Goal: Information Seeking & Learning: Find specific fact

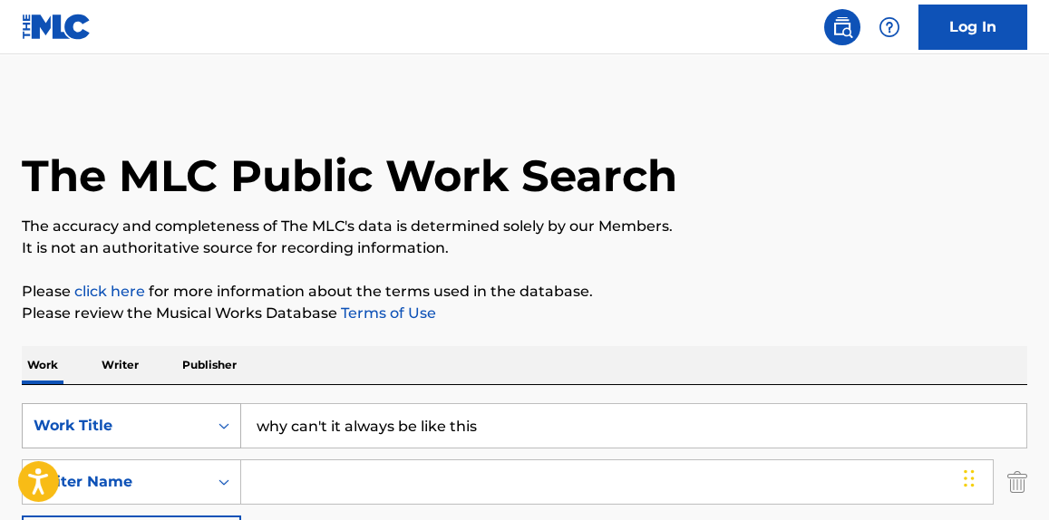
drag, startPoint x: 499, startPoint y: 419, endPoint x: 102, endPoint y: 444, distance: 397.1
click at [102, 444] on div "SearchWithCriteriabf33c7f9-01fa-4941-b439-9b4b62007b02 Work Title why can't it …" at bounding box center [525, 425] width 1006 height 45
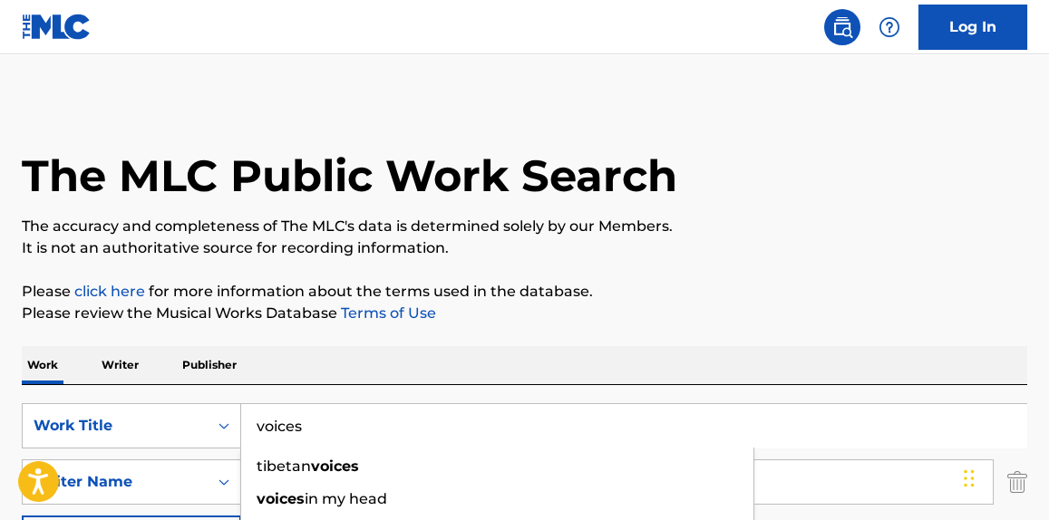
type input "voices"
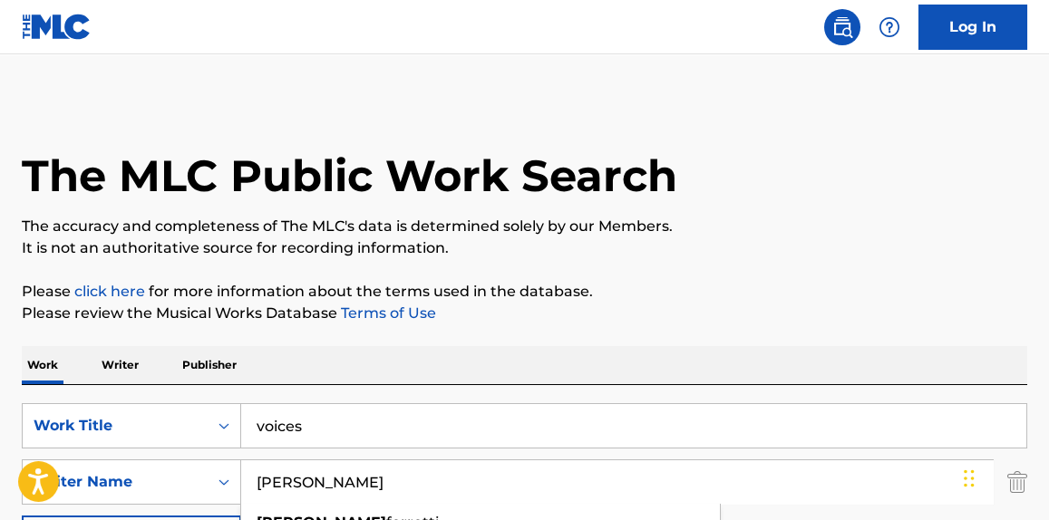
type input "[PERSON_NAME]"
click at [773, 211] on div "The MLC Public Work Search" at bounding box center [525, 166] width 1006 height 132
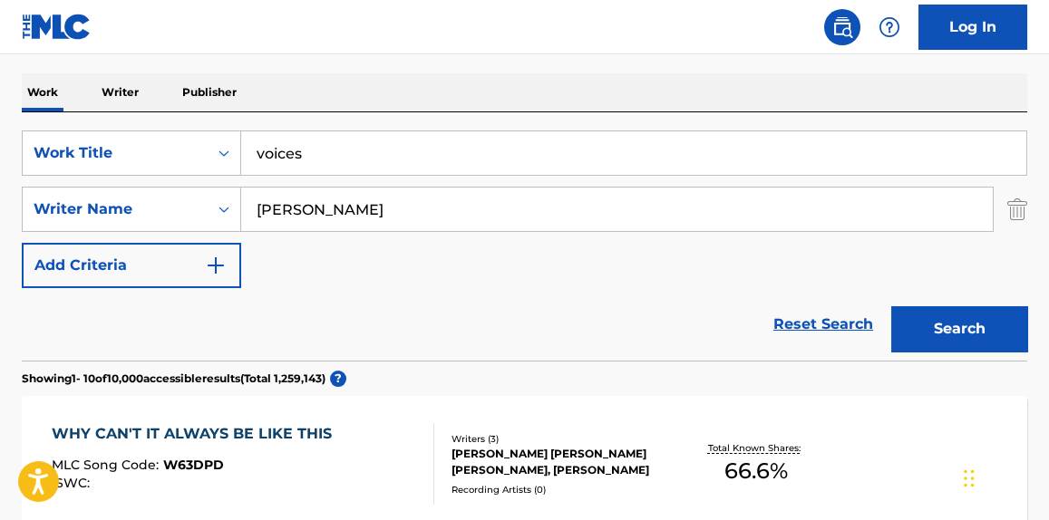
scroll to position [275, 0]
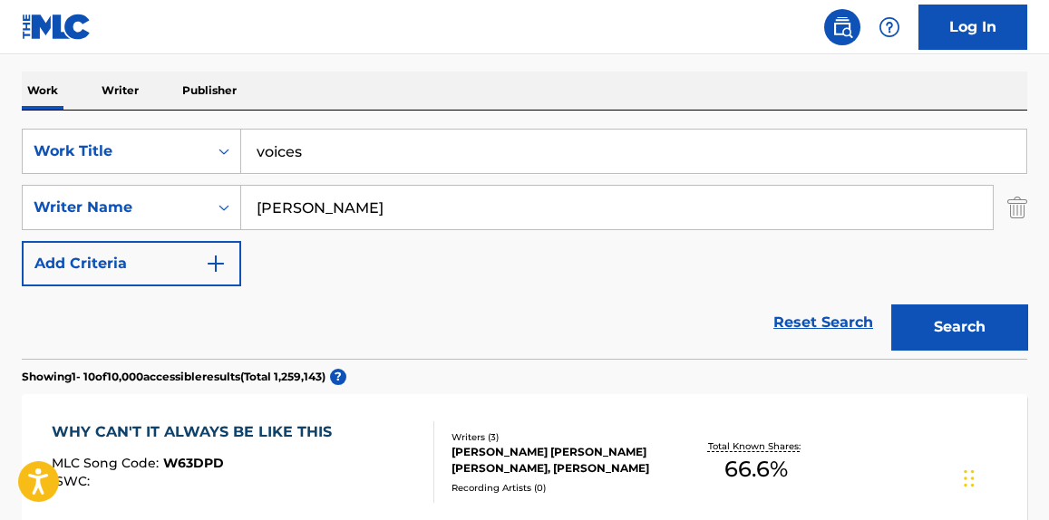
click at [952, 324] on button "Search" at bounding box center [959, 327] width 136 height 45
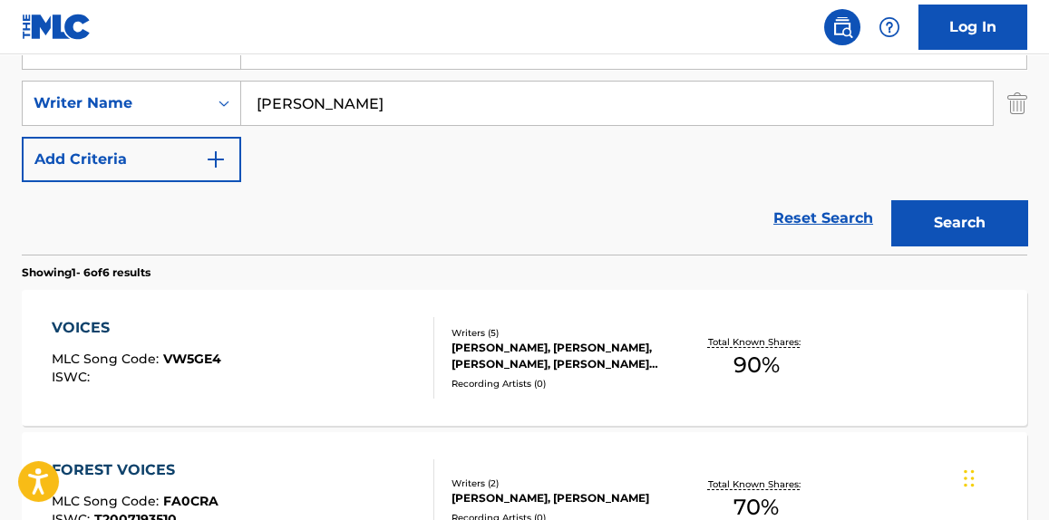
scroll to position [412, 0]
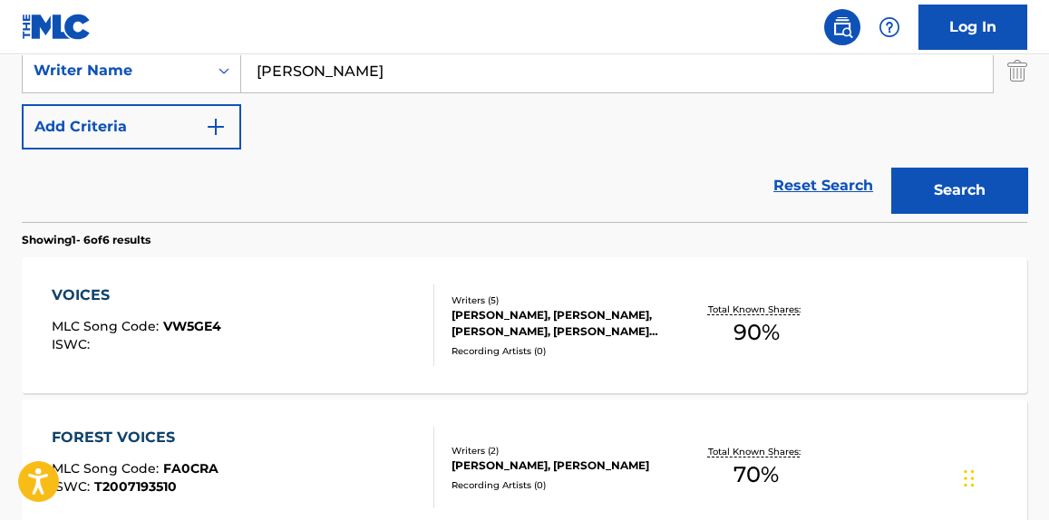
click at [283, 336] on div "VOICES MLC Song Code : VW5GE4 ISWC :" at bounding box center [243, 326] width 382 height 82
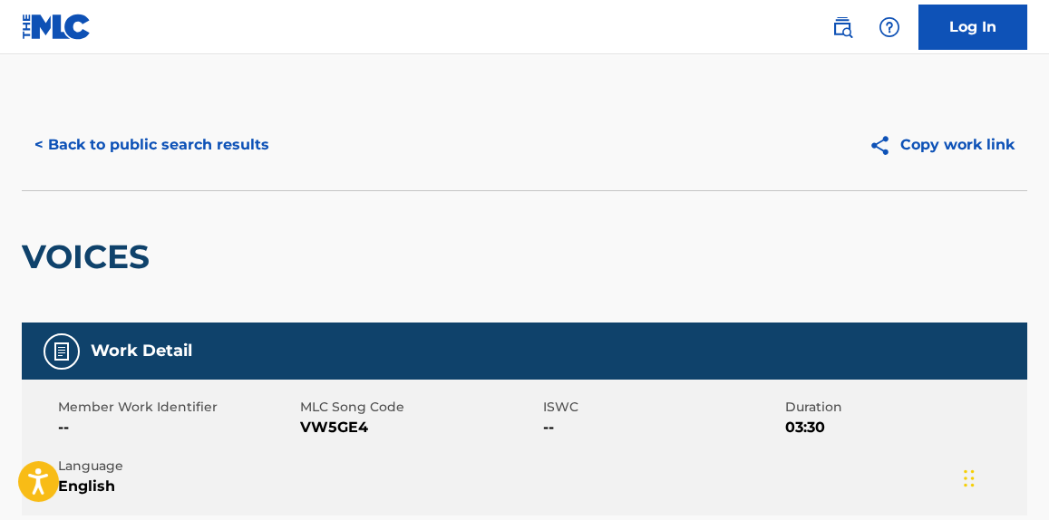
click at [128, 149] on button "< Back to public search results" at bounding box center [152, 144] width 260 height 45
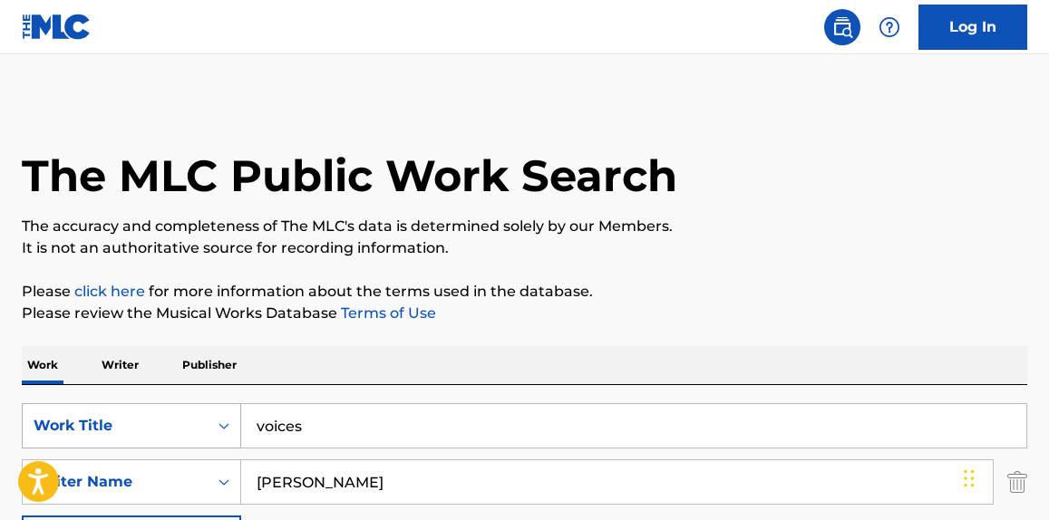
paste input "The Bruise (feat. [PERSON_NAME])"
drag, startPoint x: 247, startPoint y: 442, endPoint x: 290, endPoint y: 378, distance: 77.7
click at [197, 442] on div "SearchWithCriteriabf33c7f9-01fa-4941-b439-9b4b62007b02 Work Title The Bruise (f…" at bounding box center [525, 425] width 1006 height 45
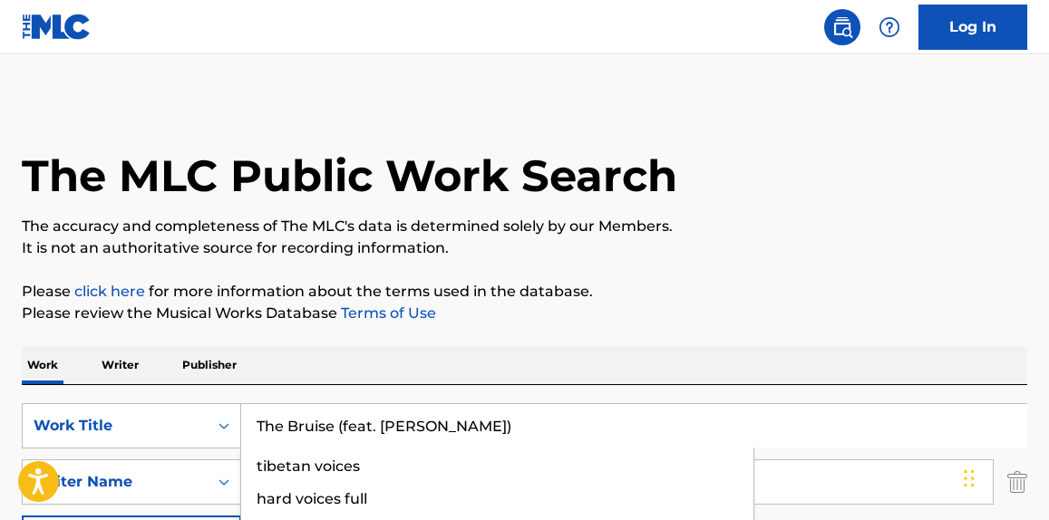
type input "The Bruise (feat. [PERSON_NAME])"
click at [649, 180] on h1 "The MLC Public Work Search" at bounding box center [350, 176] width 656 height 54
drag, startPoint x: 364, startPoint y: 489, endPoint x: 173, endPoint y: 496, distance: 190.6
click at [173, 496] on div "SearchWithCriteriae335ac86-3d93-496a-9821-30e6766e08f5 Writer Name [PERSON_NAME…" at bounding box center [525, 482] width 1006 height 45
click at [654, 207] on div "The MLC Public Work Search" at bounding box center [525, 166] width 1006 height 132
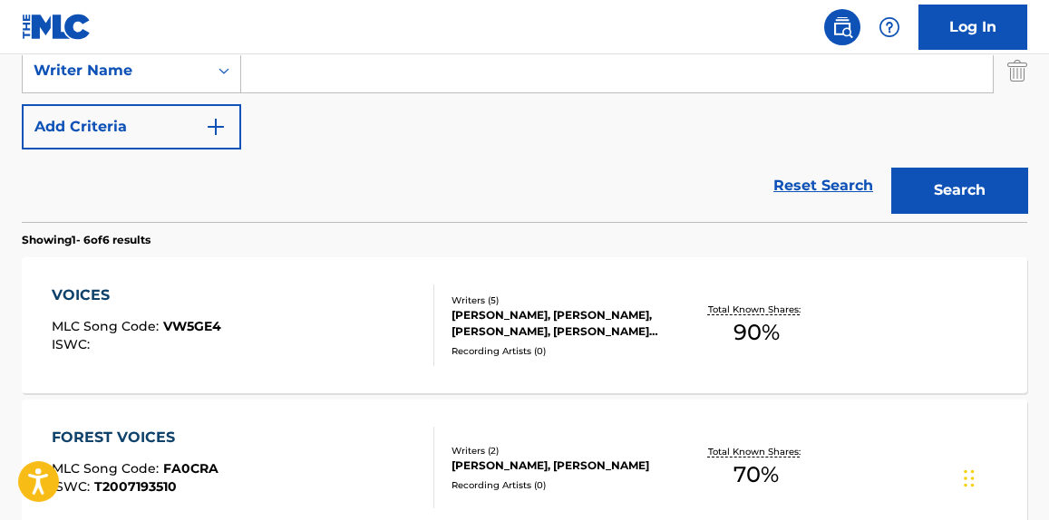
click at [928, 193] on button "Search" at bounding box center [959, 190] width 136 height 45
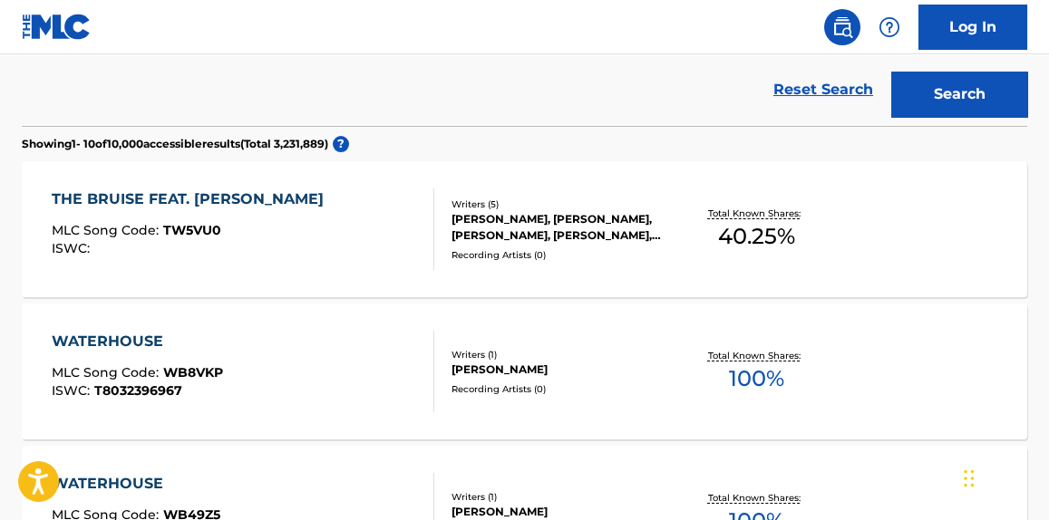
scroll to position [549, 0]
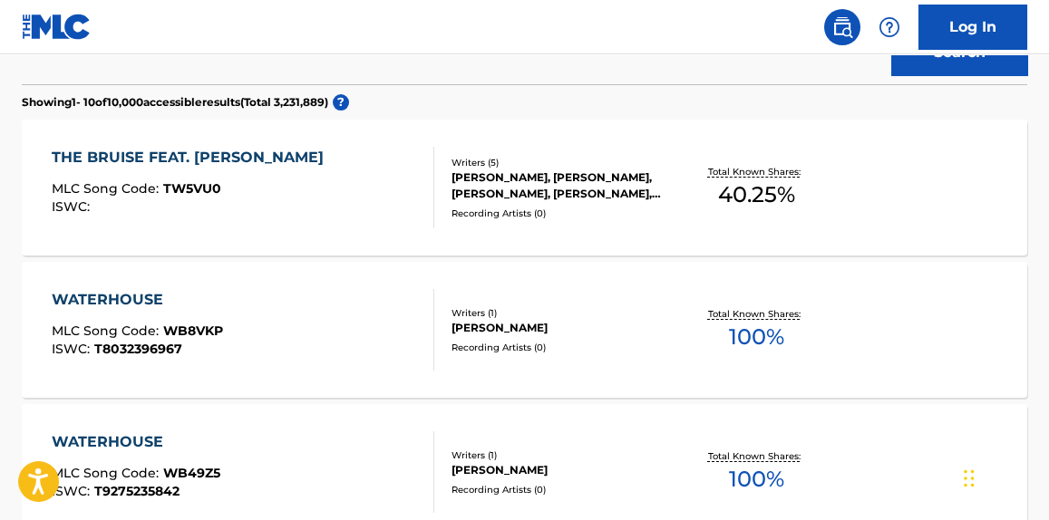
click at [190, 208] on div "ISWC :" at bounding box center [192, 207] width 281 height 14
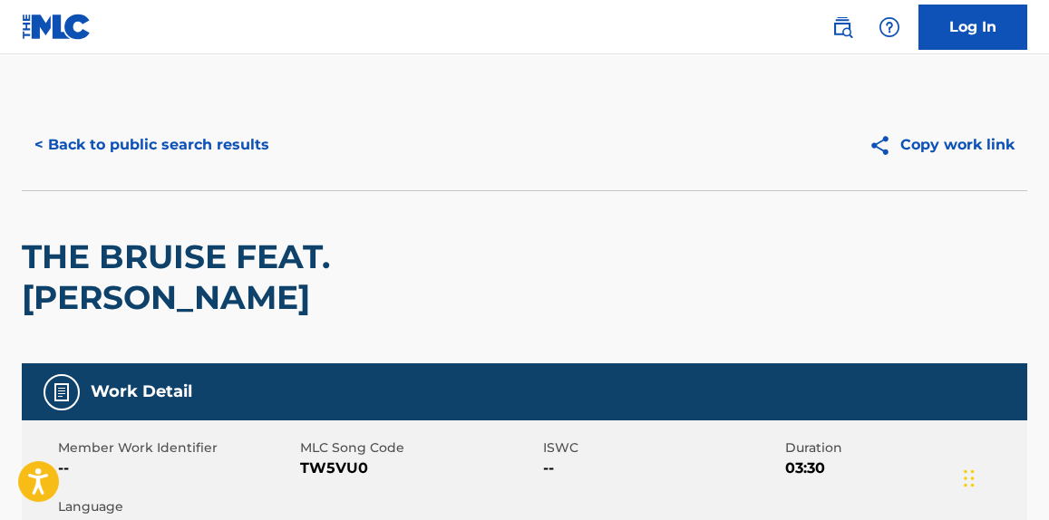
click at [237, 159] on button "< Back to public search results" at bounding box center [152, 144] width 260 height 45
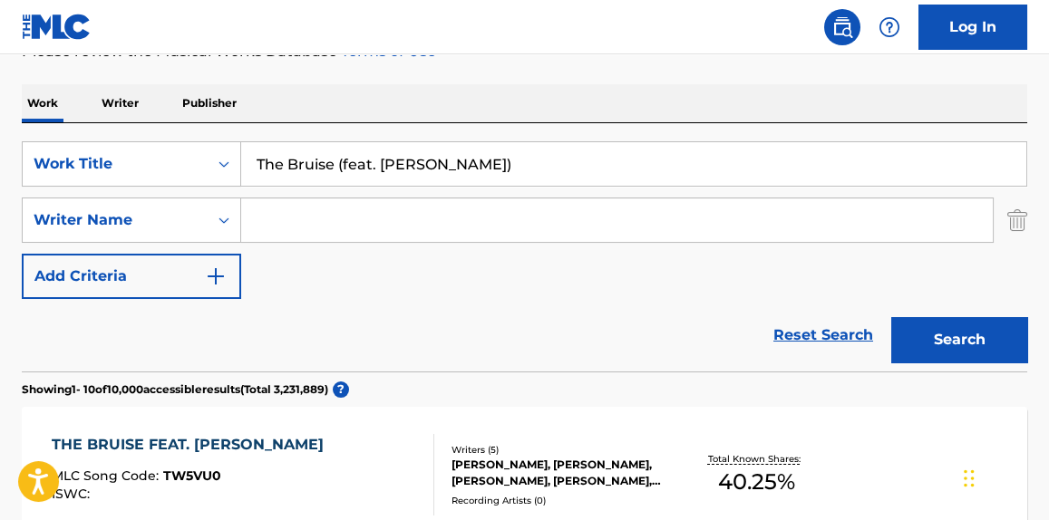
scroll to position [275, 0]
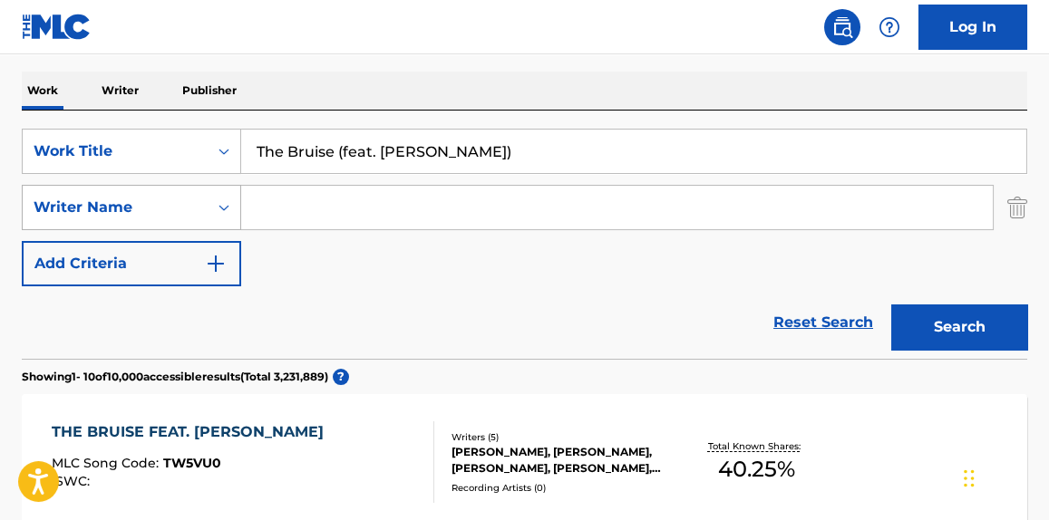
paste input "VOICES"
drag, startPoint x: 548, startPoint y: 155, endPoint x: 187, endPoint y: 214, distance: 365.7
click at [188, 214] on div "SearchWithCriteriabf33c7f9-01fa-4941-b439-9b4b62007b02 Work Title The Bruise (f…" at bounding box center [525, 208] width 1006 height 158
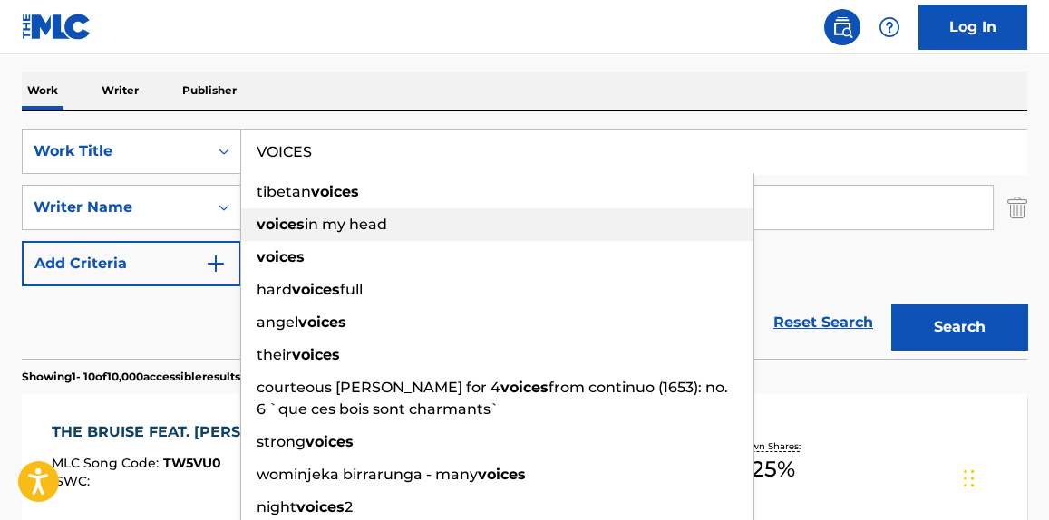
type input "VOICES"
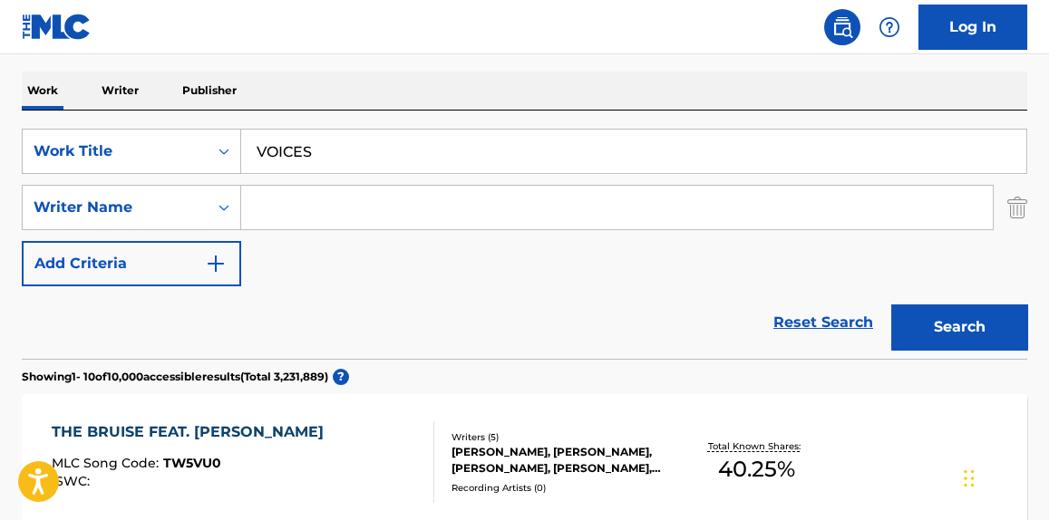
click at [901, 232] on div "SearchWithCriteriabf33c7f9-01fa-4941-b439-9b4b62007b02 Work Title VOICES Search…" at bounding box center [525, 208] width 1006 height 158
click at [878, 208] on input "Search Form" at bounding box center [617, 208] width 752 height 44
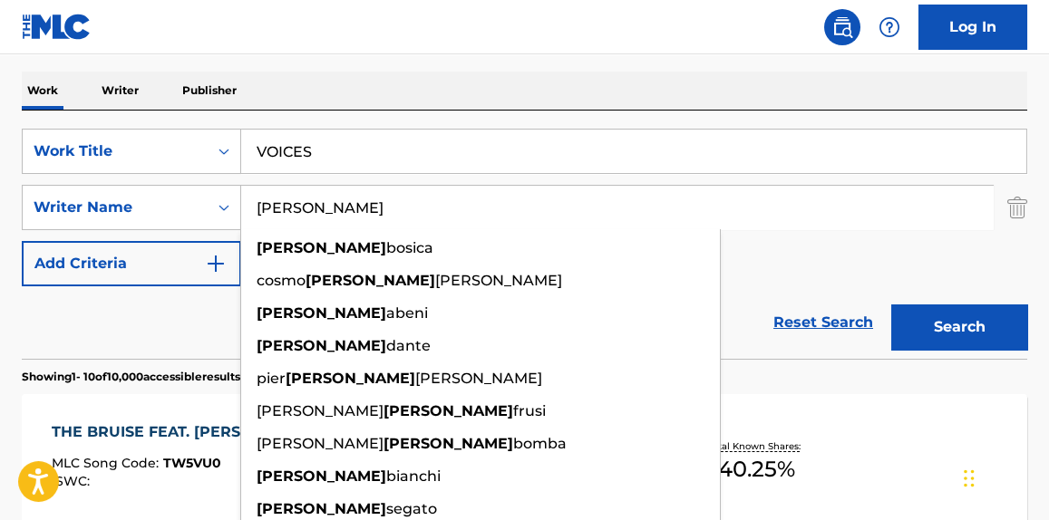
type input "[PERSON_NAME]"
click at [863, 271] on div "SearchWithCriteriabf33c7f9-01fa-4941-b439-9b4b62007b02 Work Title VOICES Search…" at bounding box center [525, 208] width 1006 height 158
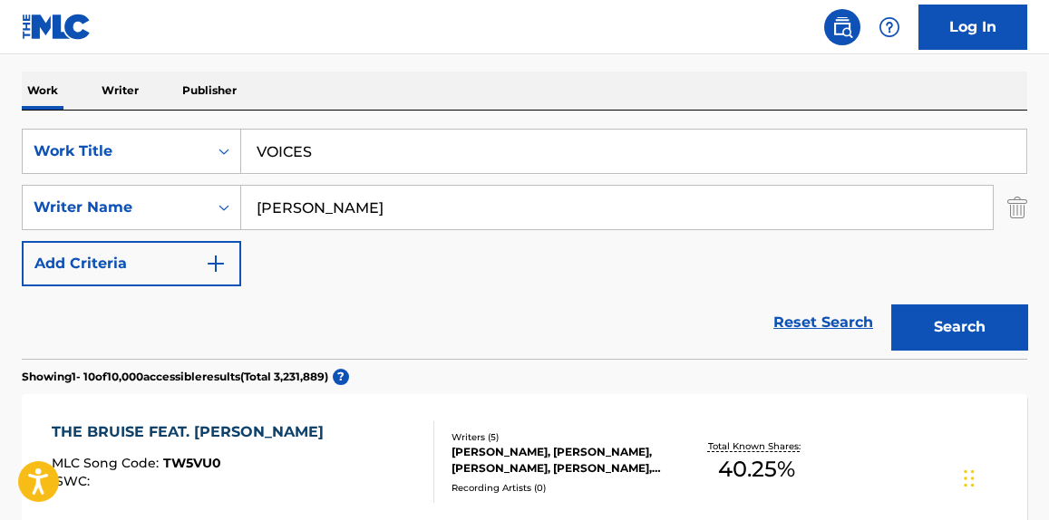
click at [982, 323] on button "Search" at bounding box center [959, 327] width 136 height 45
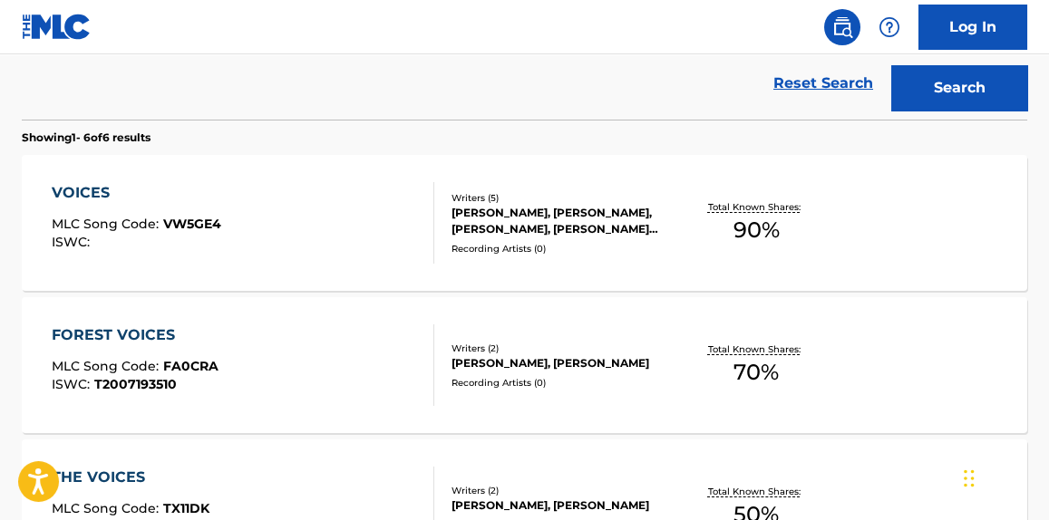
scroll to position [549, 0]
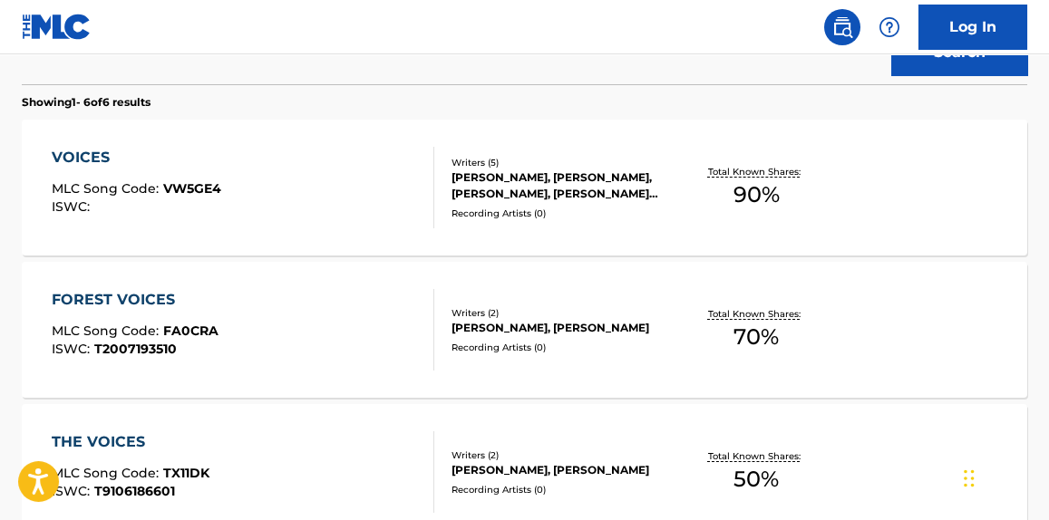
click at [297, 213] on div "VOICES MLC Song Code : VW5GE4 ISWC :" at bounding box center [243, 188] width 382 height 82
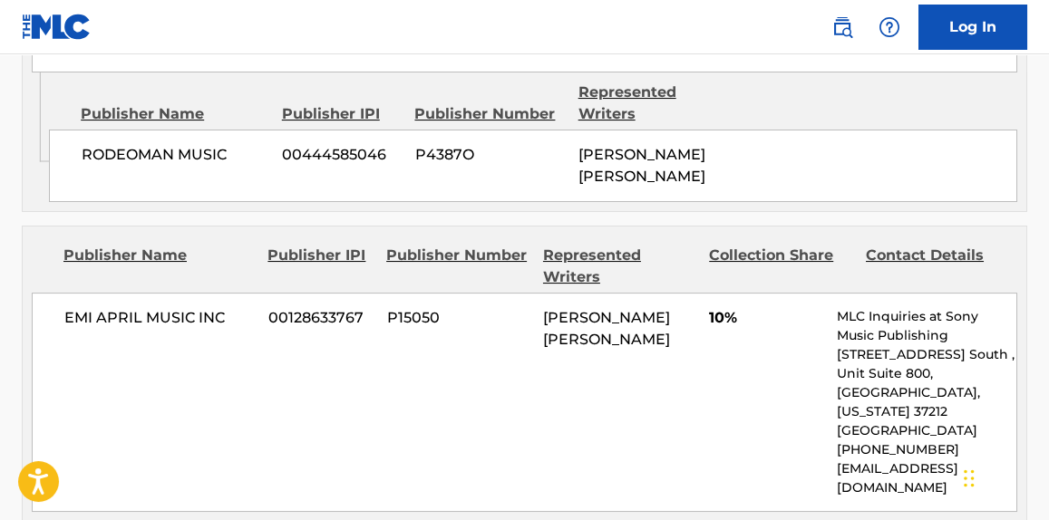
scroll to position [2335, 0]
